Goal: Information Seeking & Learning: Learn about a topic

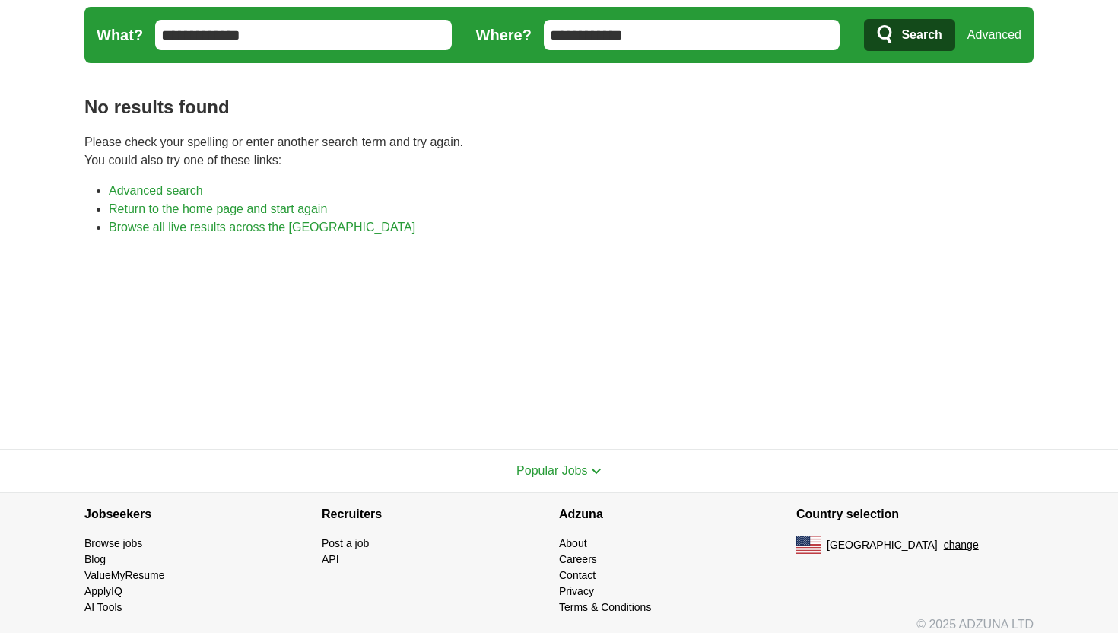
scroll to position [52, 0]
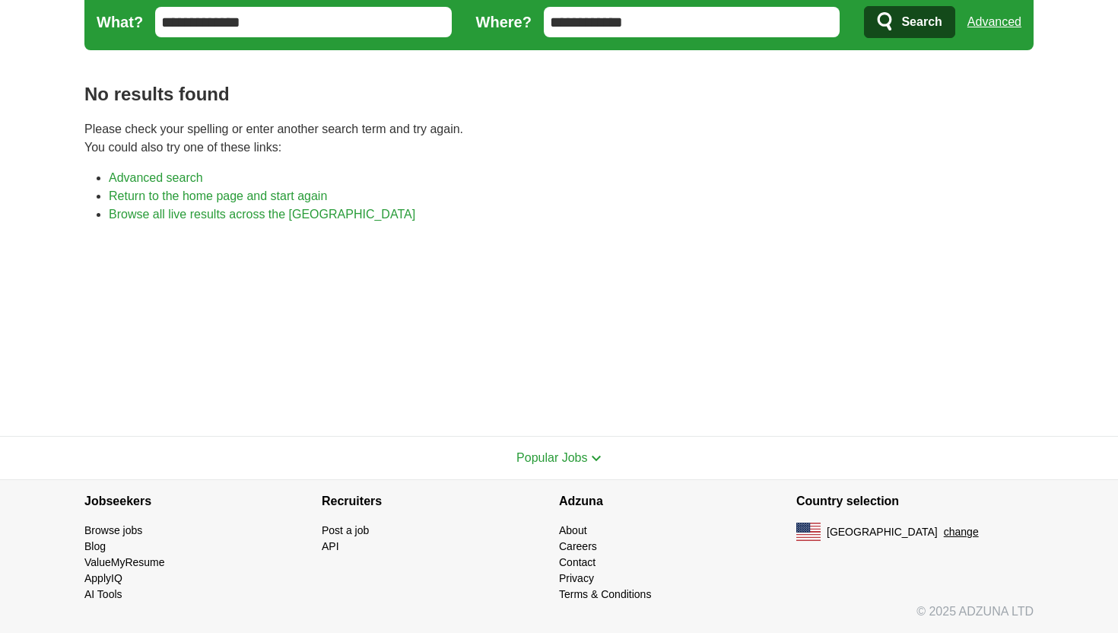
click at [184, 212] on link "Browse all live results across the US" at bounding box center [262, 214] width 307 height 13
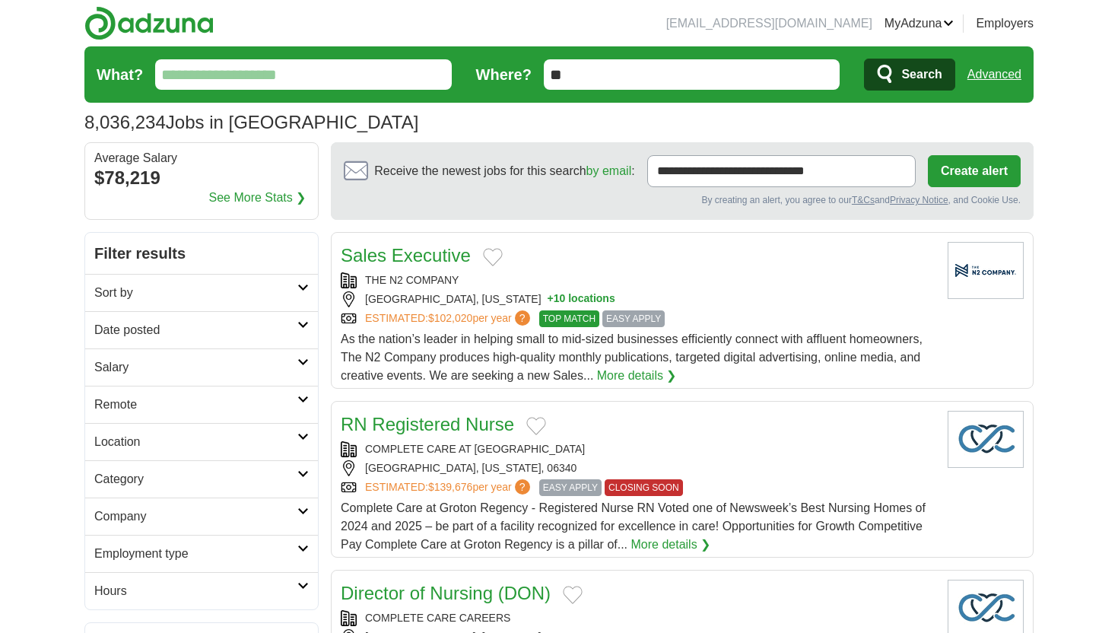
click at [300, 84] on input "What?" at bounding box center [303, 74] width 297 height 30
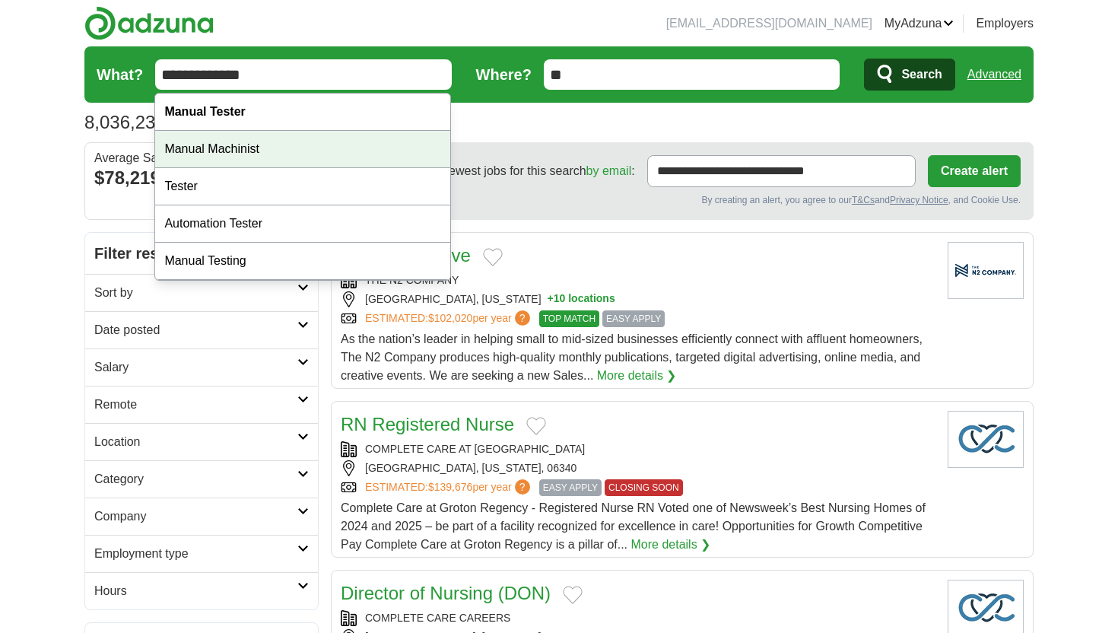
type input "**********"
click at [318, 110] on div "Manual Tester" at bounding box center [302, 112] width 295 height 37
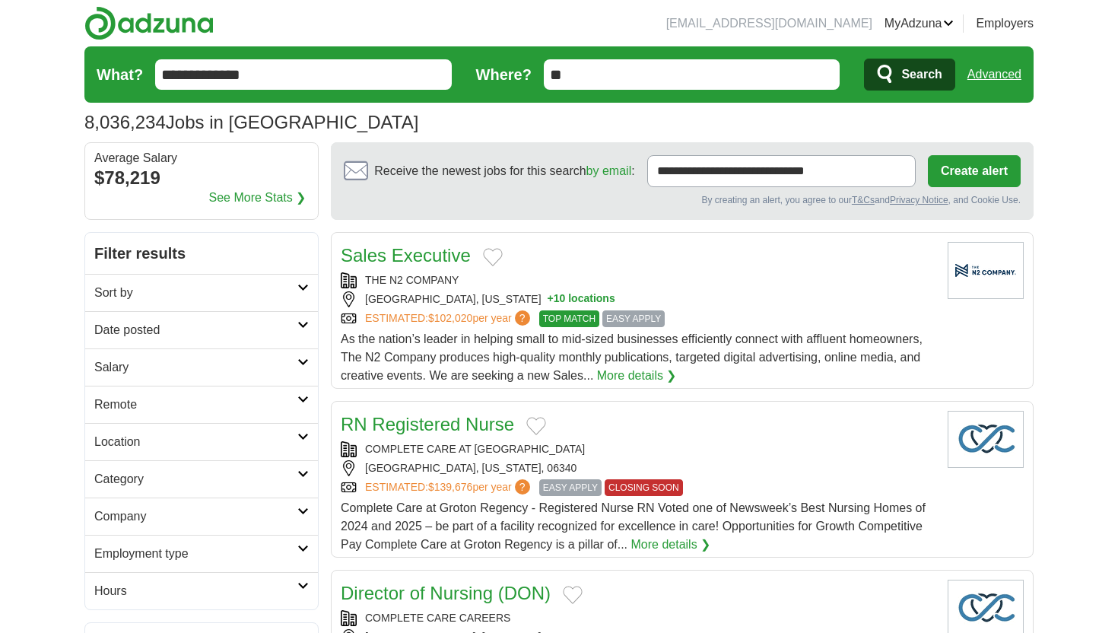
click at [932, 91] on form "**********" at bounding box center [558, 74] width 949 height 56
click at [909, 72] on span "Search" at bounding box center [921, 74] width 40 height 30
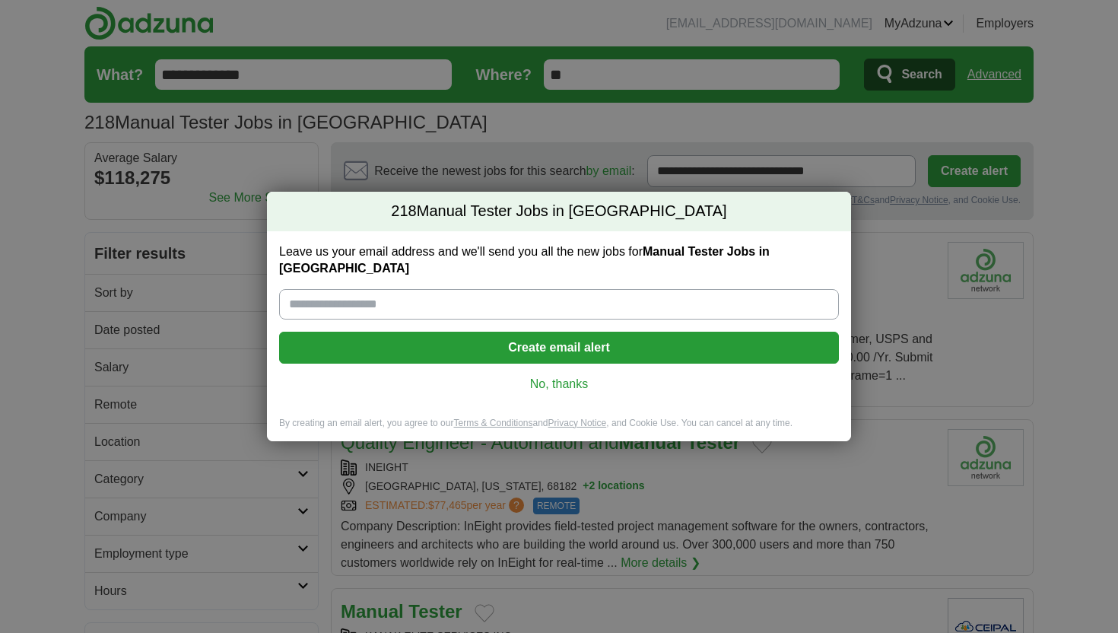
click at [557, 380] on link "No, thanks" at bounding box center [558, 384] width 535 height 17
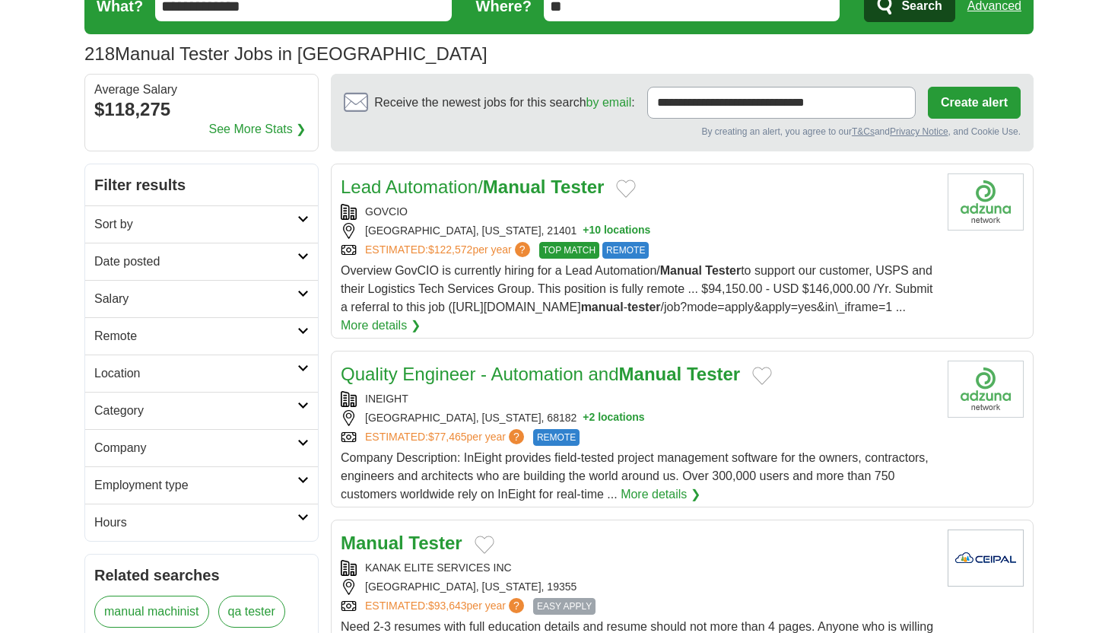
scroll to position [71, 0]
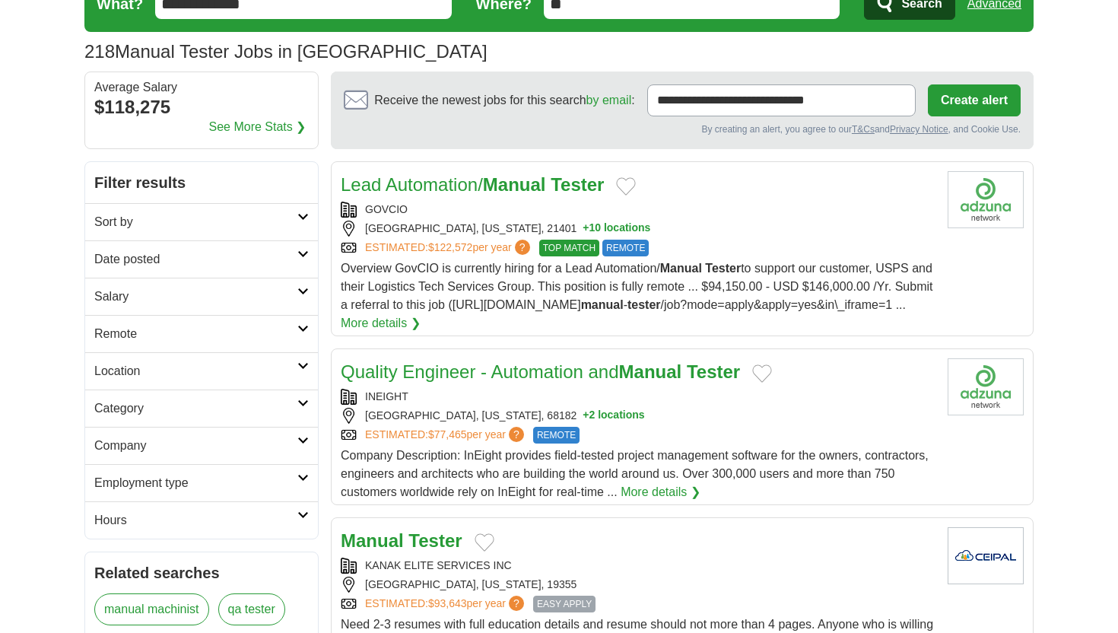
click at [551, 301] on span "Overview GovCIO is currently hiring for a Lead Automation/ Manual Tester to sup…" at bounding box center [637, 286] width 592 height 49
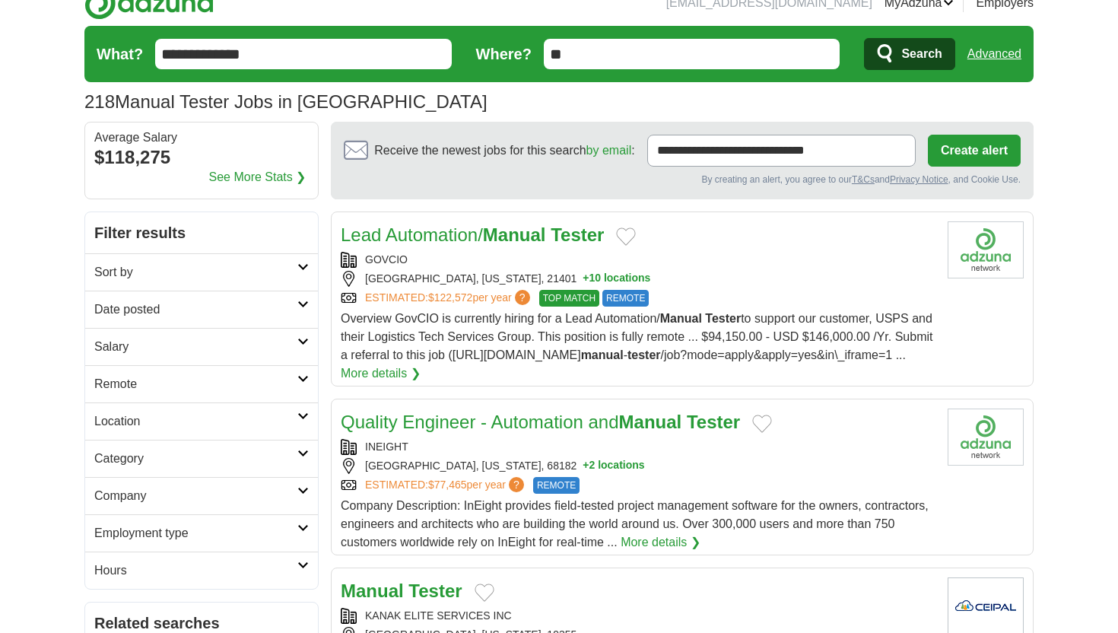
scroll to position [0, 0]
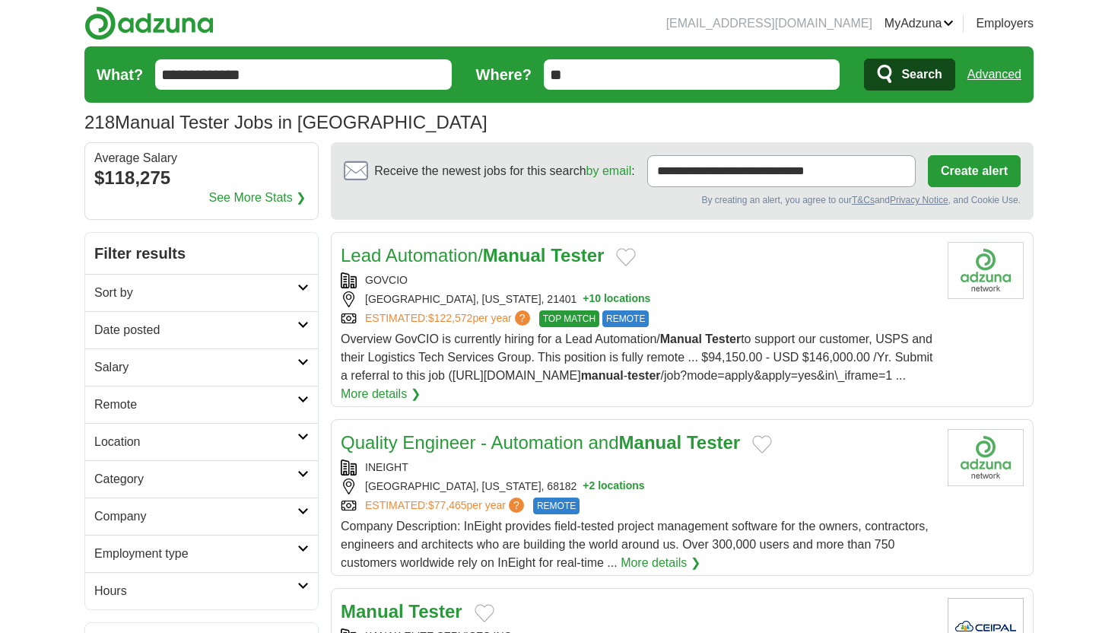
click at [1006, 69] on link "Advanced" at bounding box center [995, 74] width 54 height 30
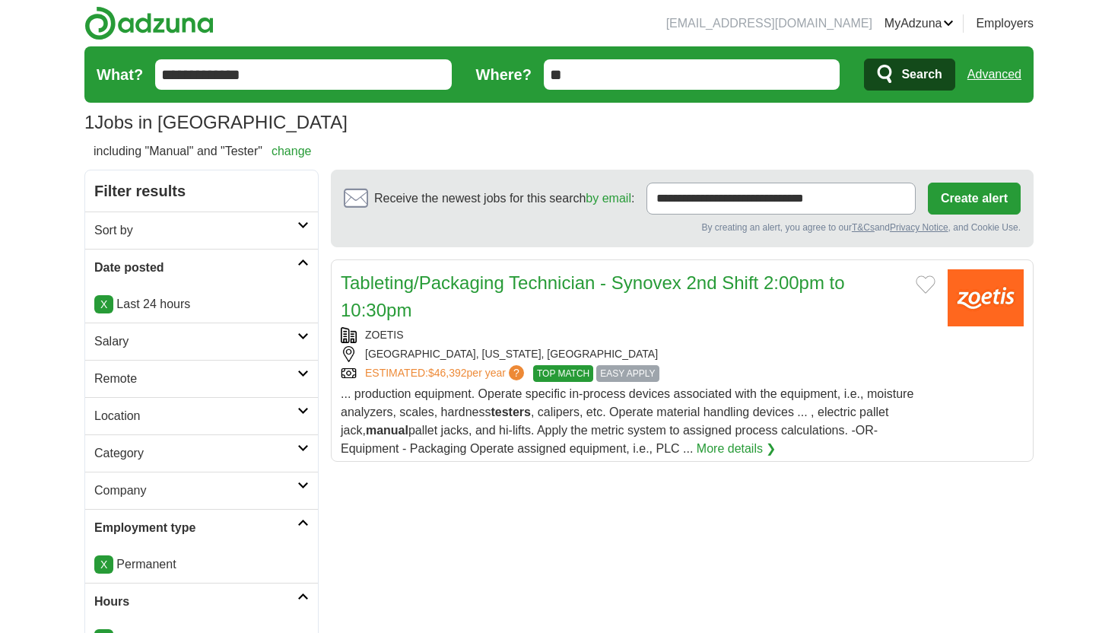
click at [941, 78] on span "Search" at bounding box center [921, 74] width 40 height 30
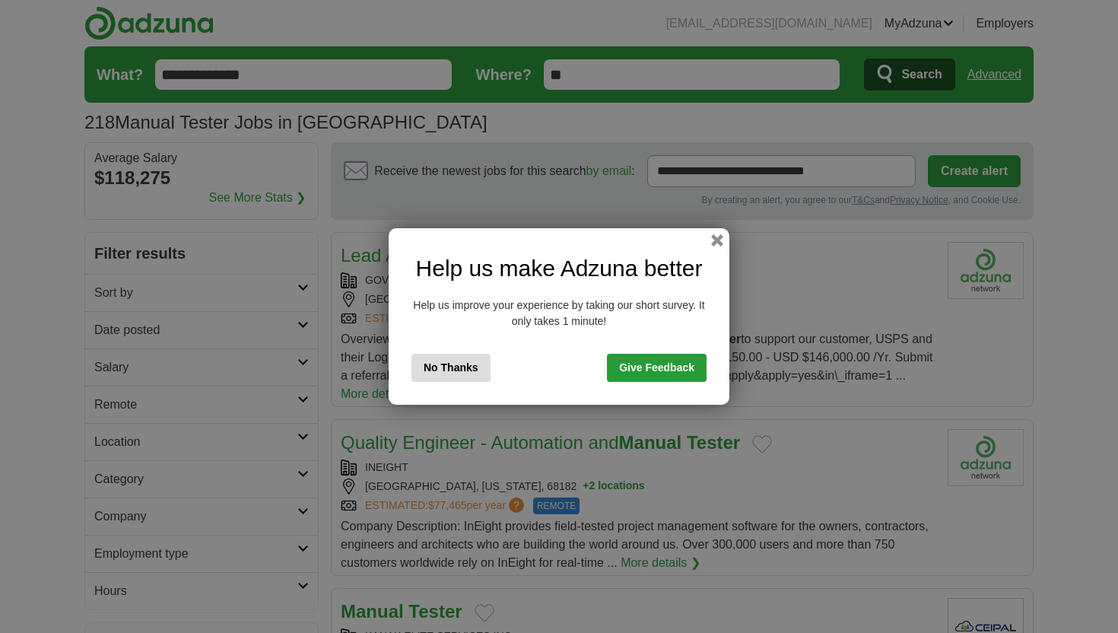
click at [434, 367] on button "No Thanks" at bounding box center [451, 368] width 79 height 28
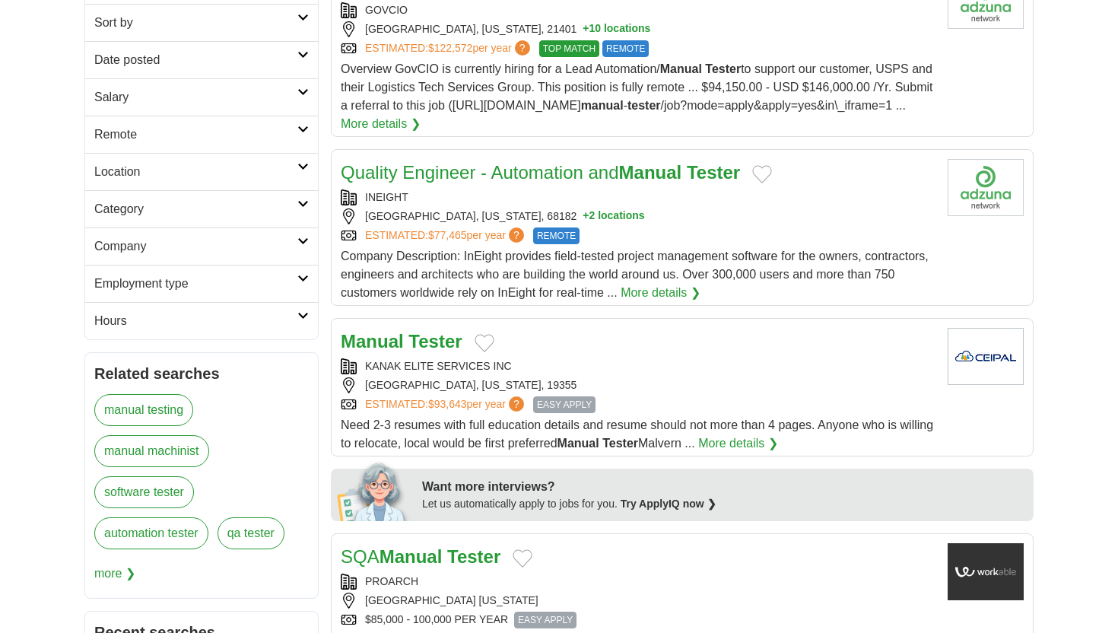
scroll to position [300, 0]
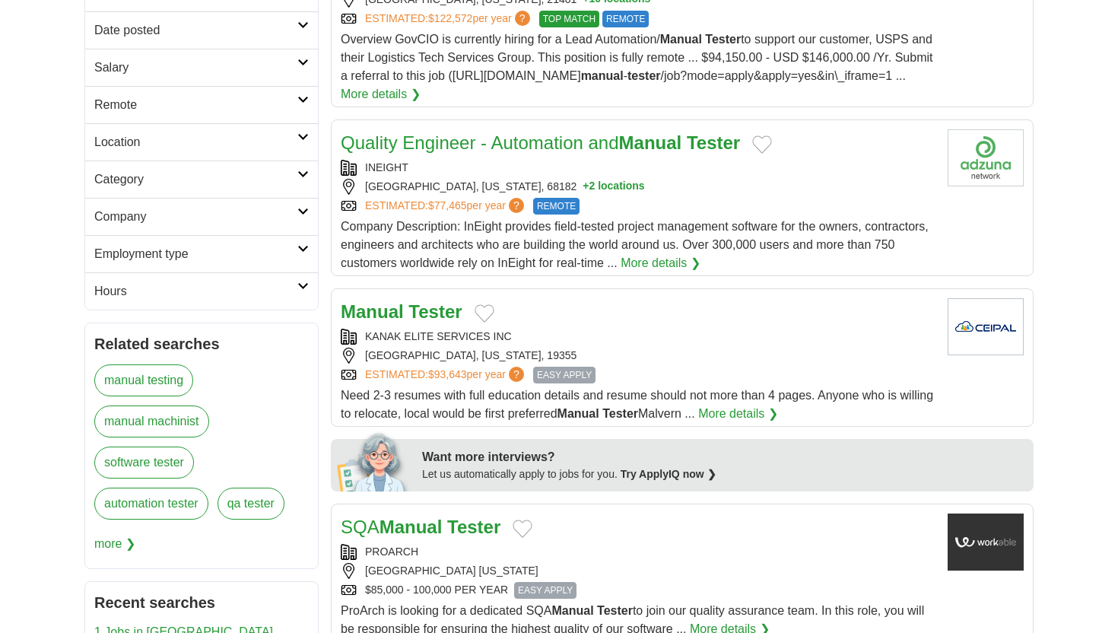
click at [612, 353] on div "[GEOGRAPHIC_DATA], [US_STATE], 19355" at bounding box center [638, 356] width 595 height 16
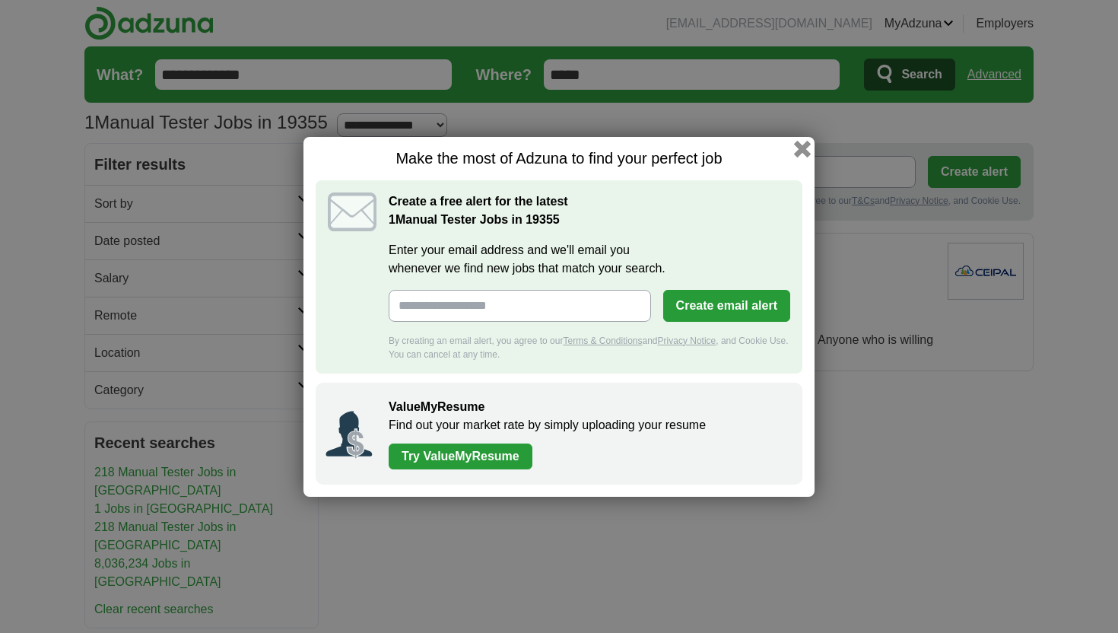
click at [796, 151] on button "button" at bounding box center [802, 148] width 17 height 17
